Goal: Transaction & Acquisition: Purchase product/service

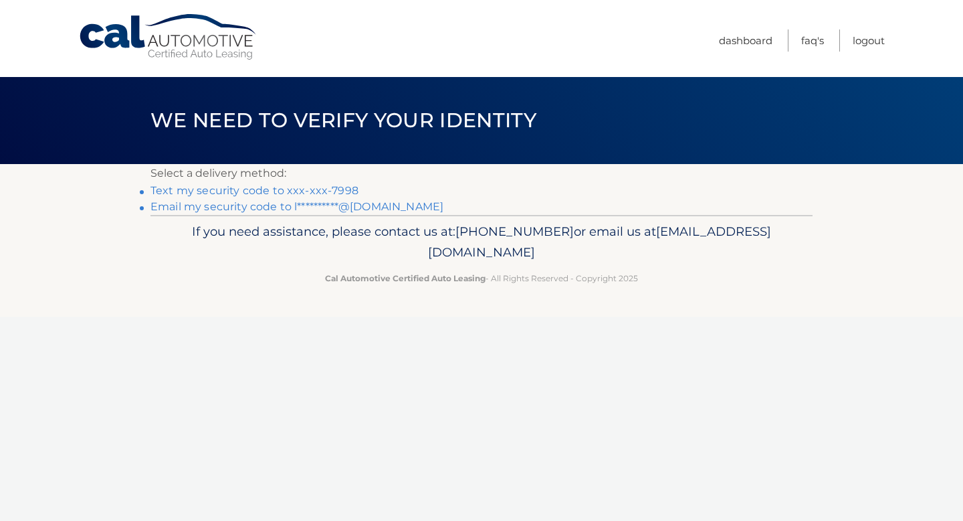
click at [223, 189] on link "Text my security code to xxx-xxx-7998" at bounding box center [255, 190] width 208 height 13
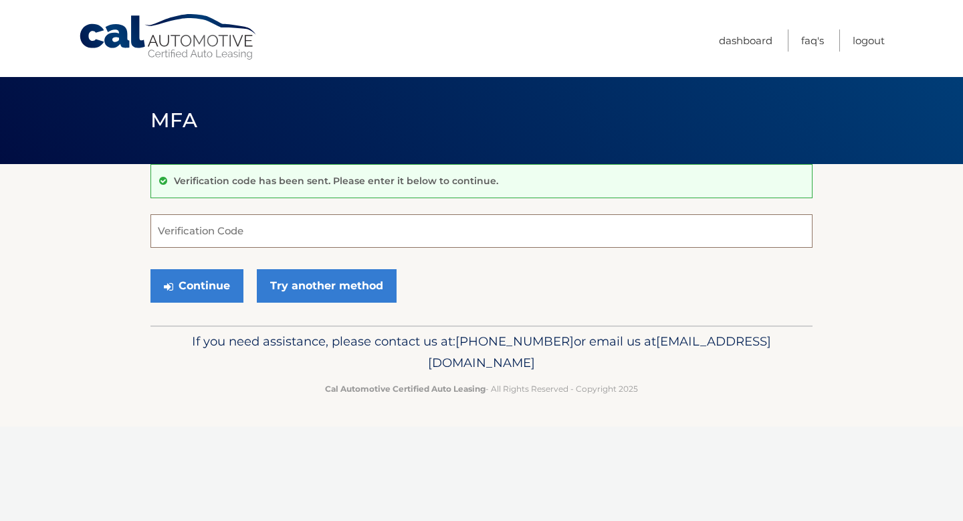
click at [231, 241] on input "Verification Code" at bounding box center [482, 230] width 662 height 33
type input "931247"
click at [220, 288] on button "Continue" at bounding box center [197, 285] width 93 height 33
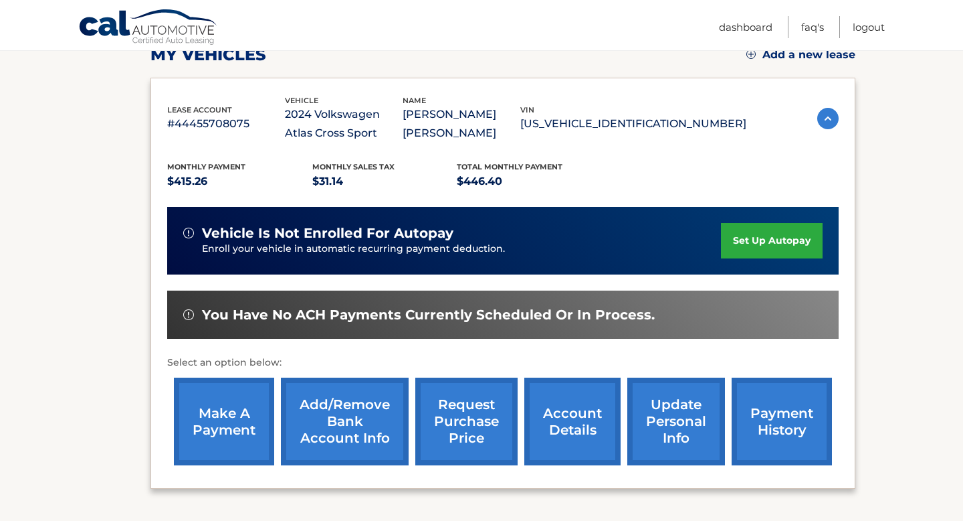
scroll to position [201, 0]
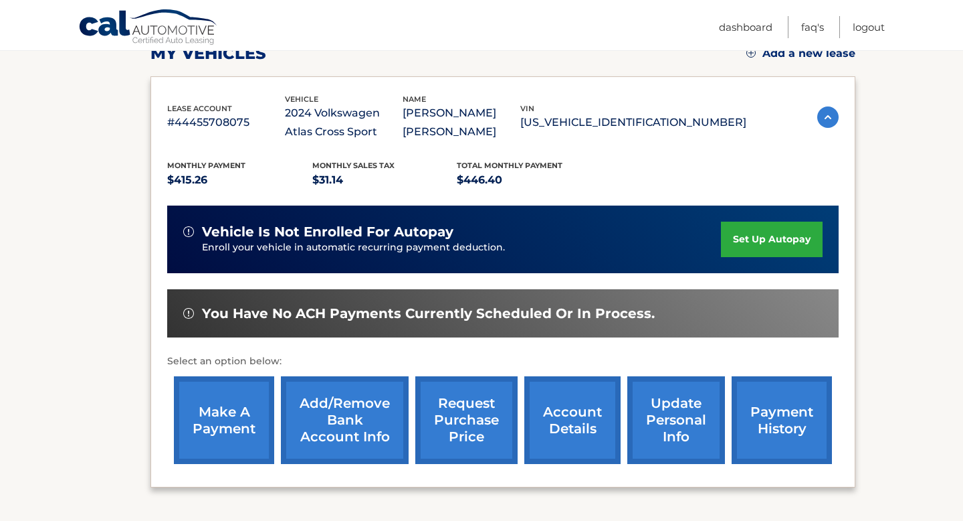
click at [247, 414] on link "make a payment" at bounding box center [224, 420] width 100 height 88
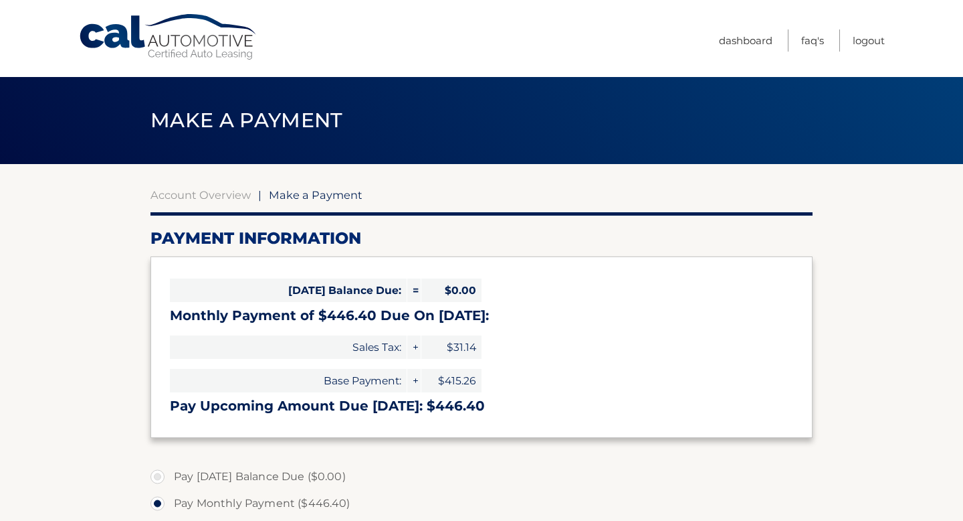
select select "NDUyZjBkMjctMjQwOS00MDMxLThmN2UtY2QwZWRhNDNkMWEw"
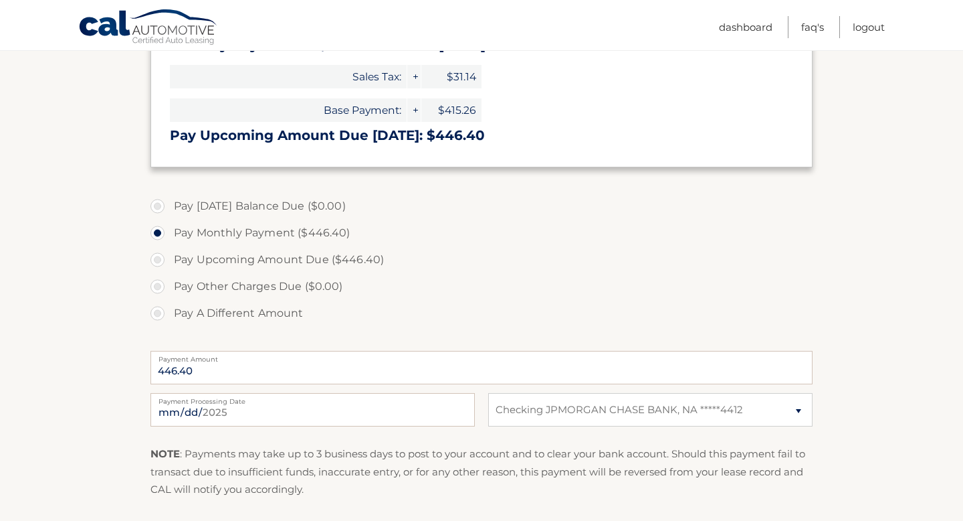
scroll to position [272, 0]
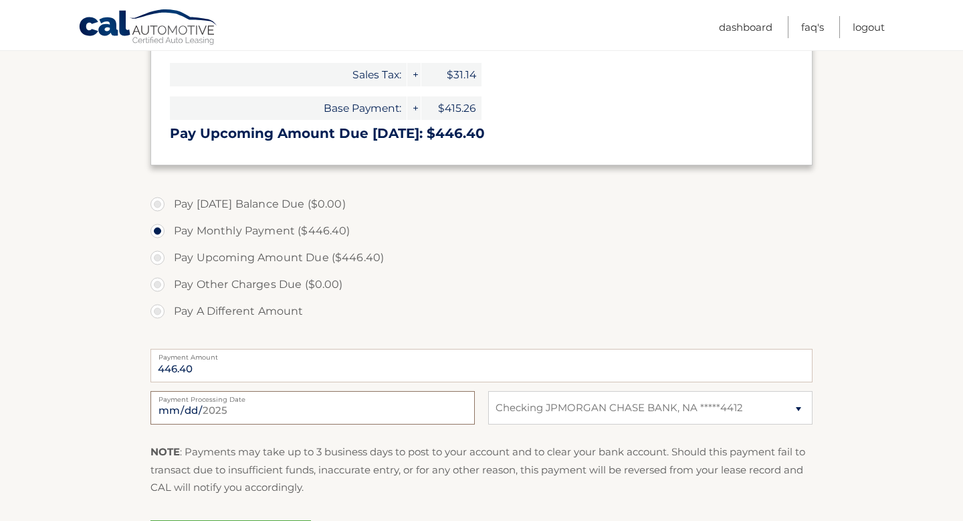
click at [194, 403] on input "2025-09-03" at bounding box center [313, 407] width 324 height 33
type input "2025-09-05"
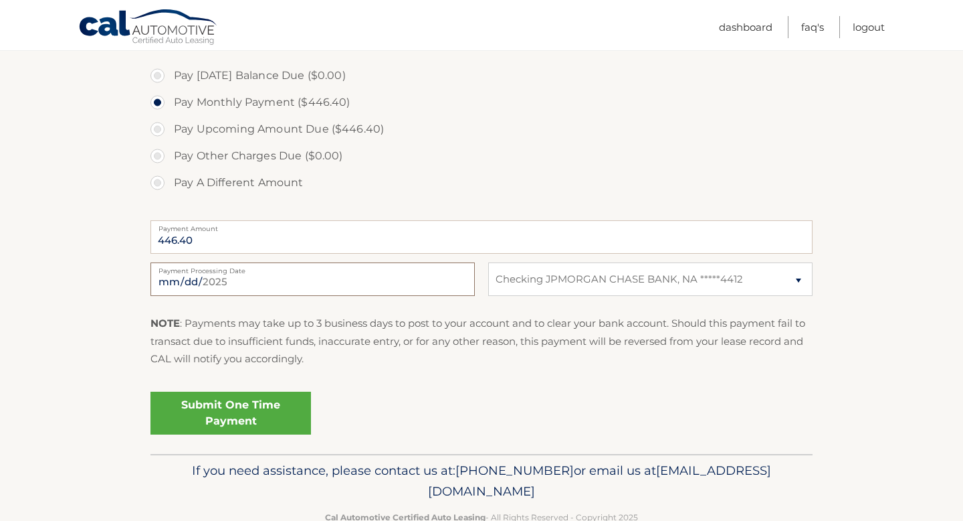
scroll to position [405, 0]
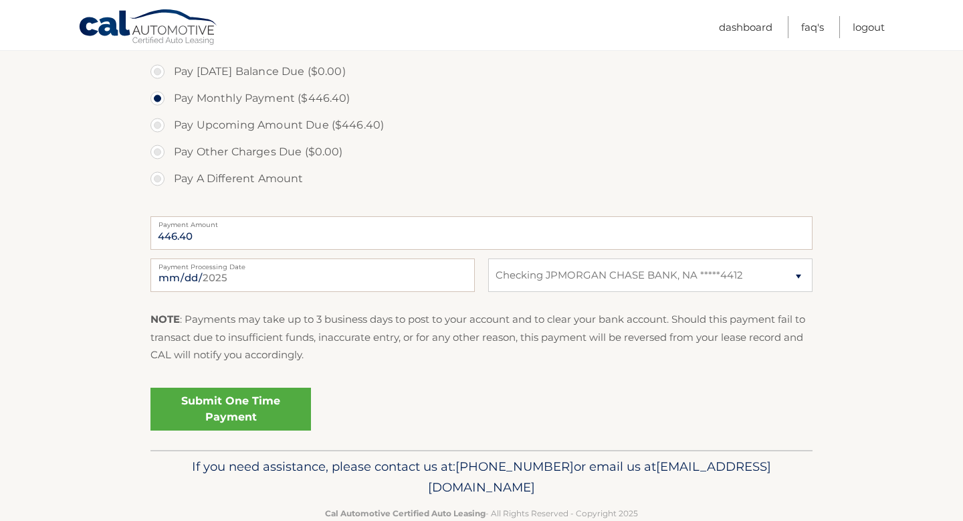
click at [272, 418] on link "Submit One Time Payment" at bounding box center [231, 408] width 161 height 43
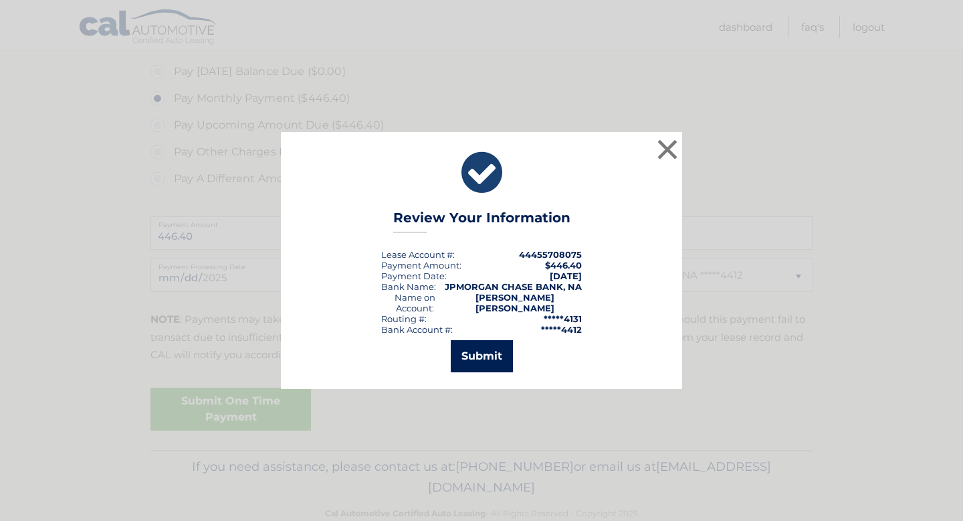
click at [488, 349] on button "Submit" at bounding box center [482, 356] width 62 height 32
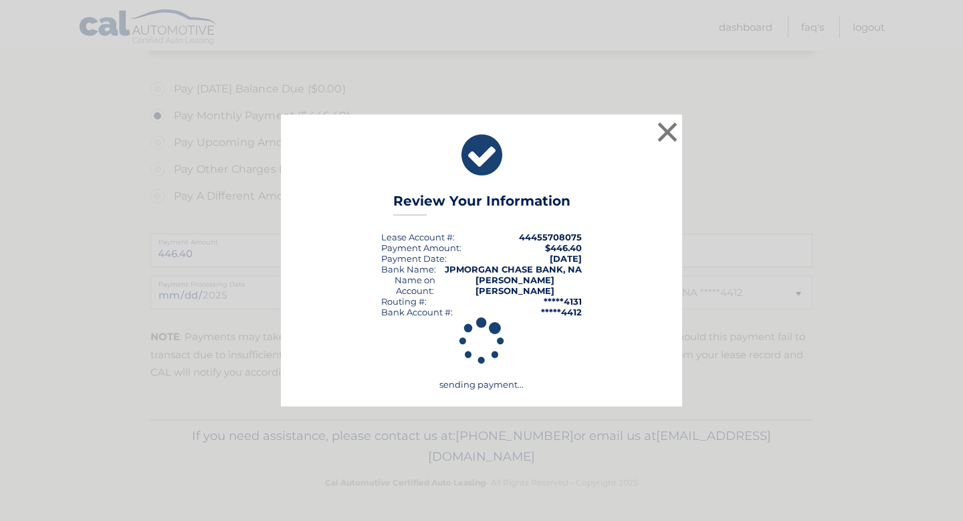
scroll to position [387, 0]
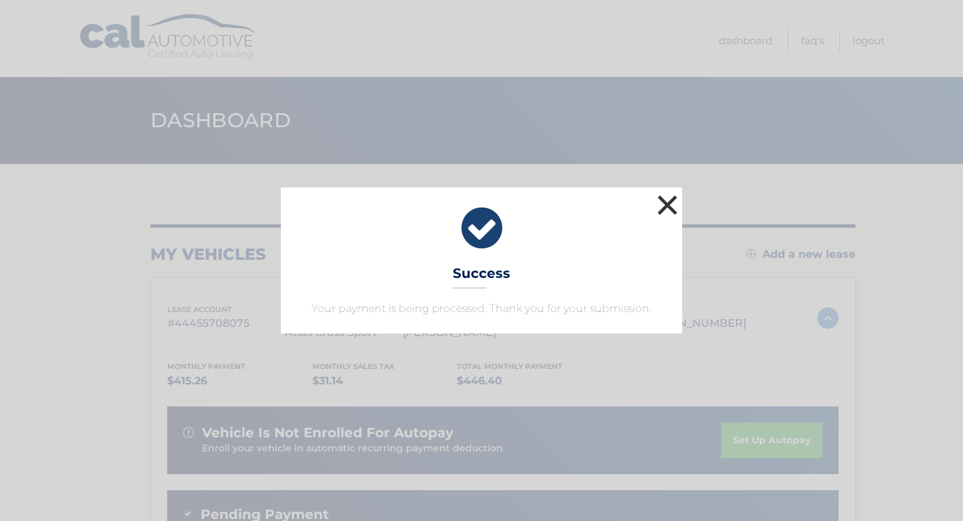
click at [671, 205] on button "×" at bounding box center [667, 204] width 27 height 27
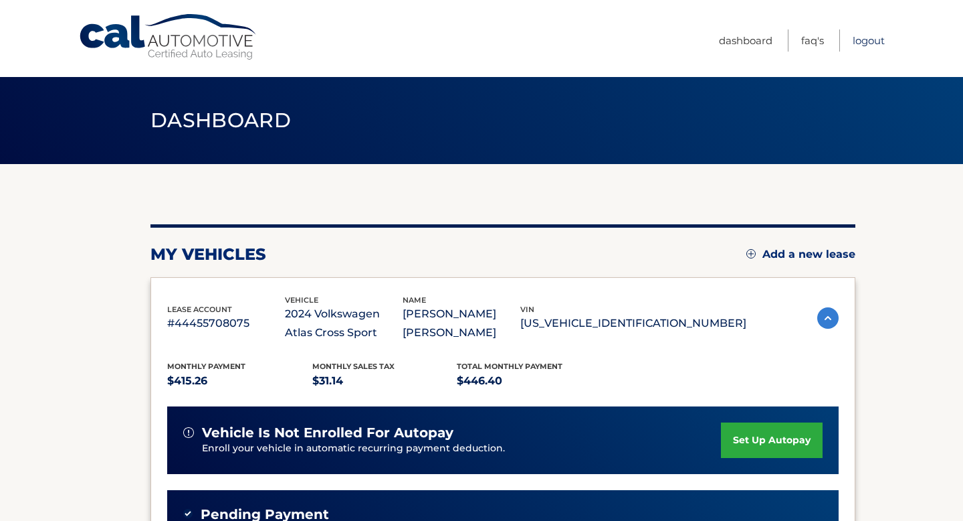
click at [867, 45] on link "Logout" at bounding box center [869, 40] width 32 height 22
